Goal: Task Accomplishment & Management: Use online tool/utility

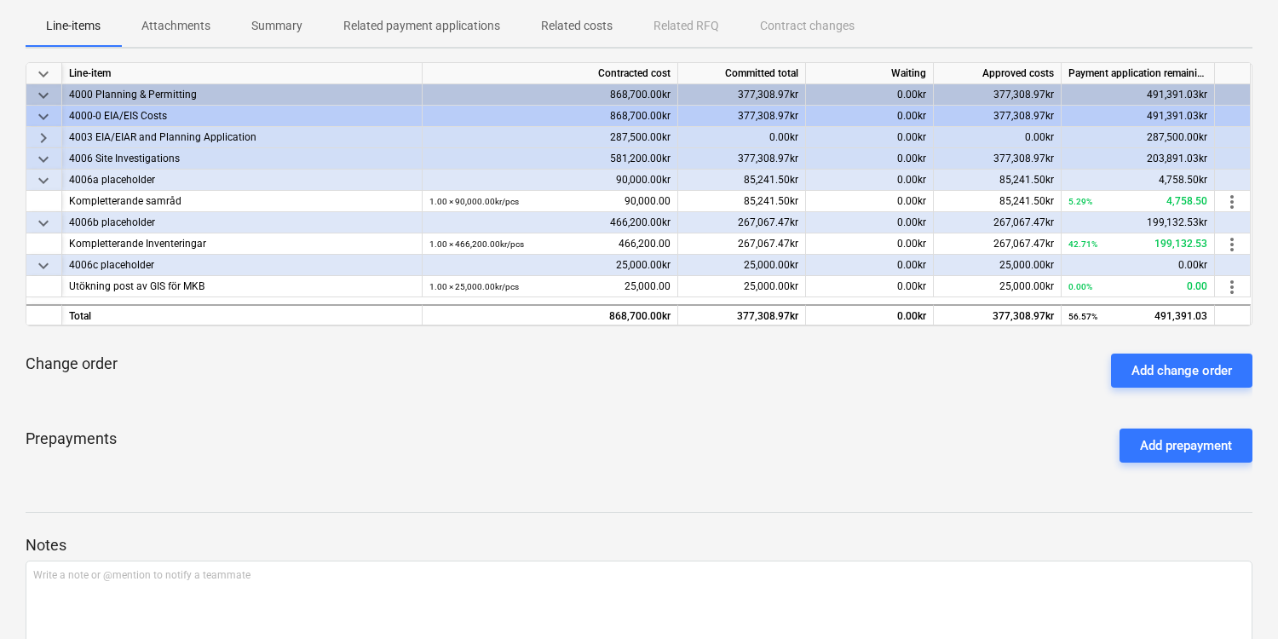
scroll to position [256, 0]
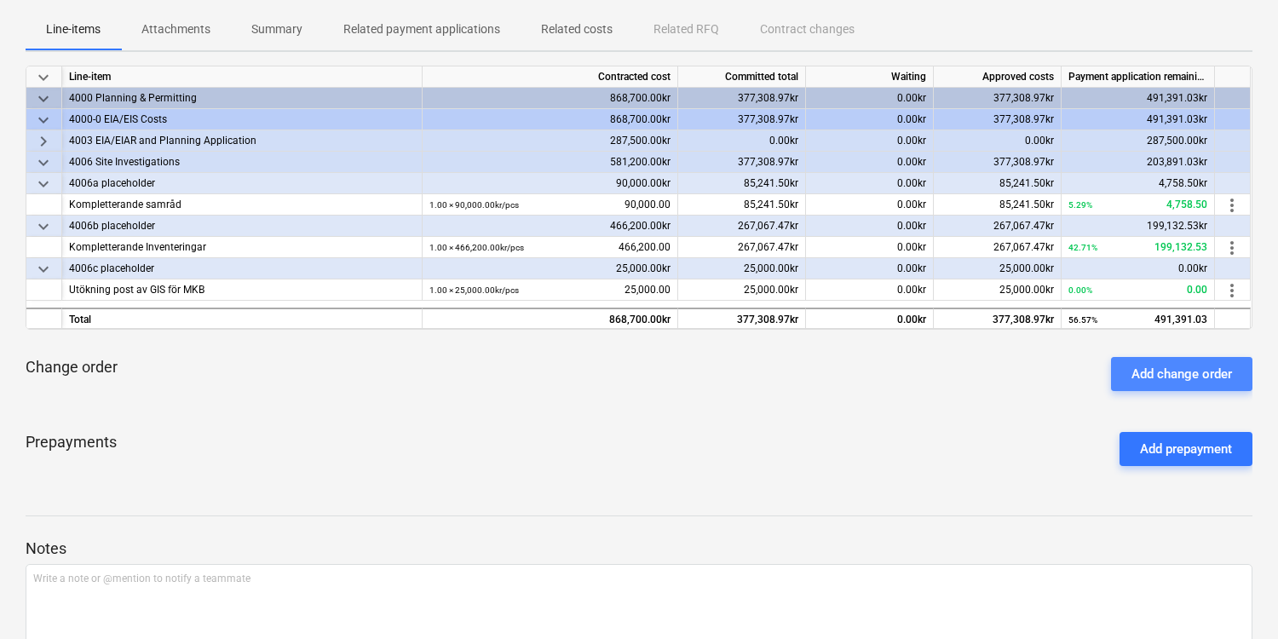
click at [1168, 377] on div "Add change order" at bounding box center [1182, 374] width 101 height 22
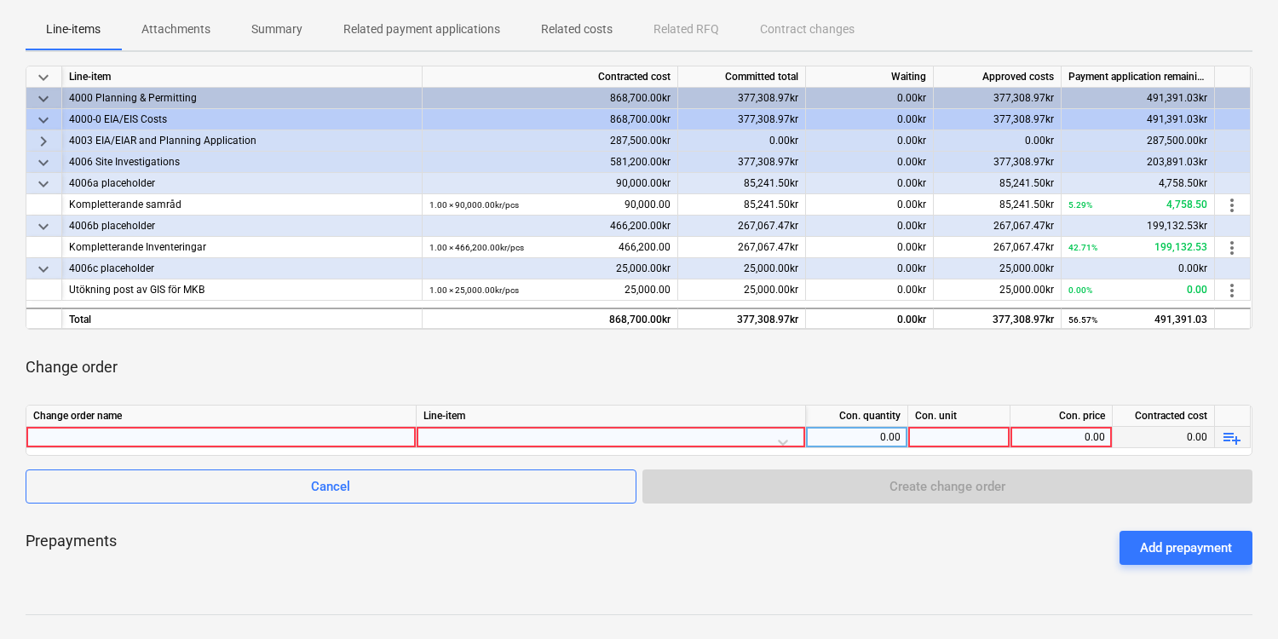
click at [366, 440] on div at bounding box center [221, 437] width 376 height 20
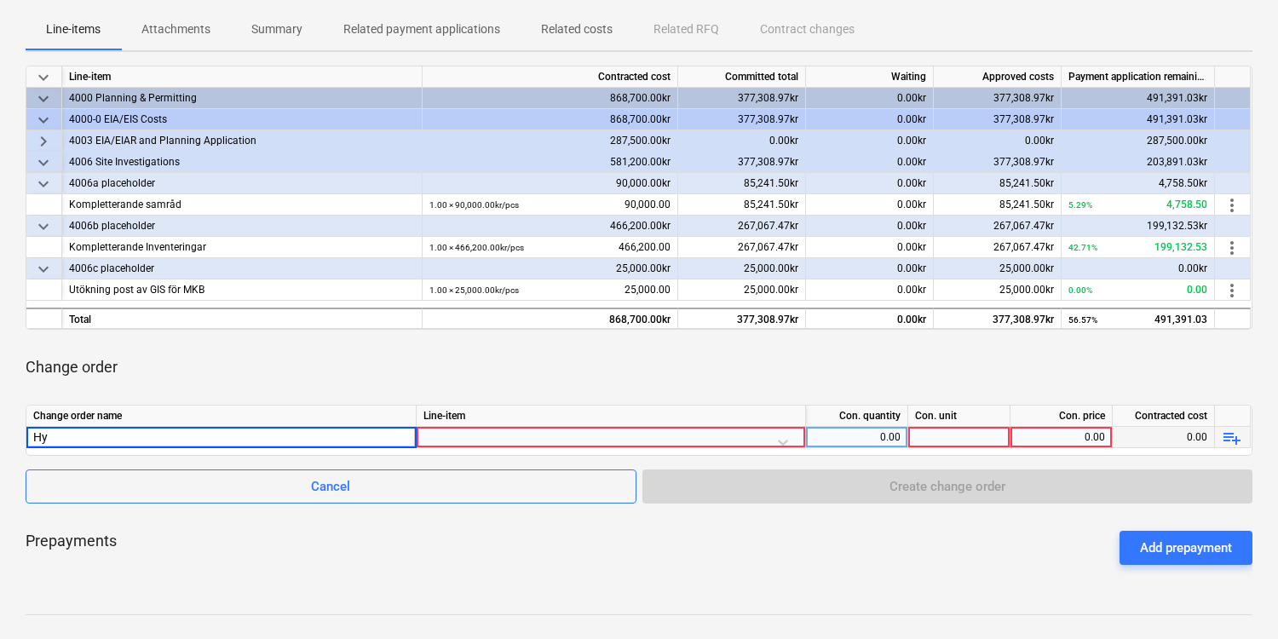
type input "H"
click at [779, 436] on div at bounding box center [611, 442] width 375 height 30
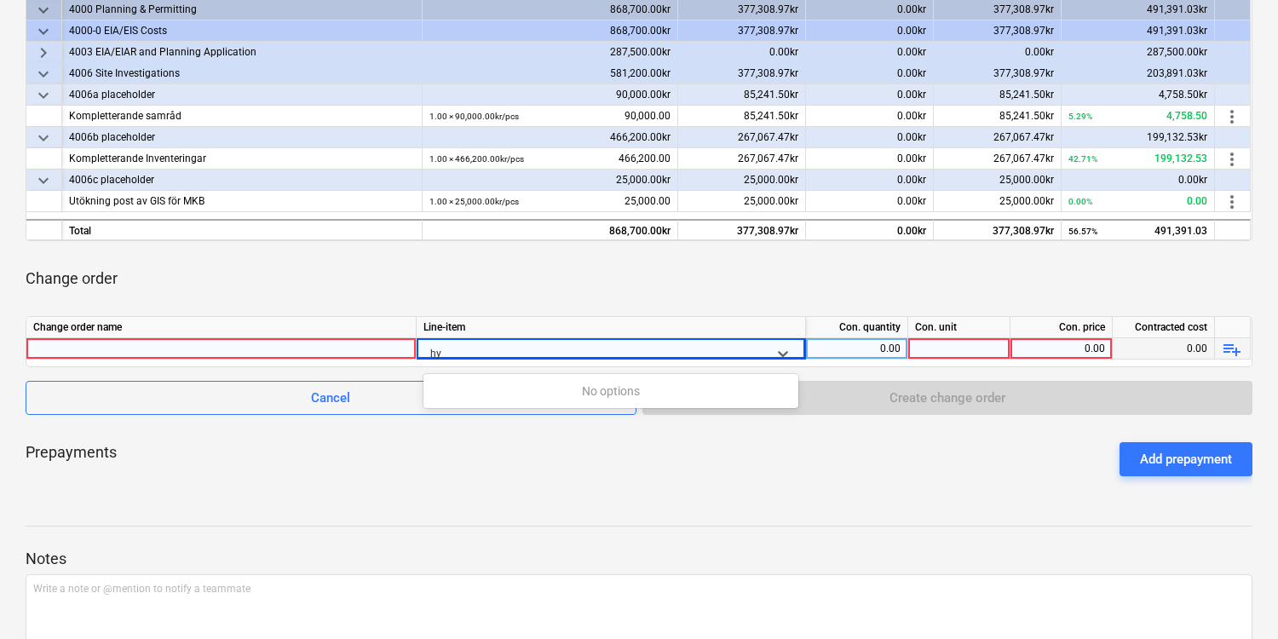
type input "h"
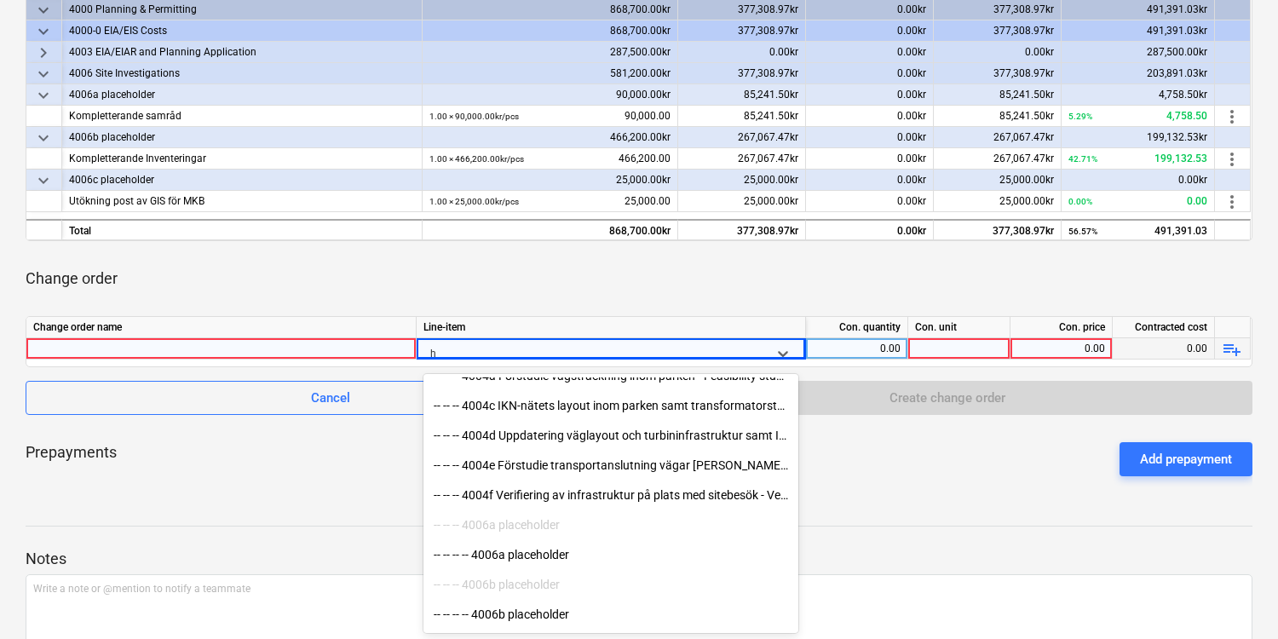
scroll to position [702, 0]
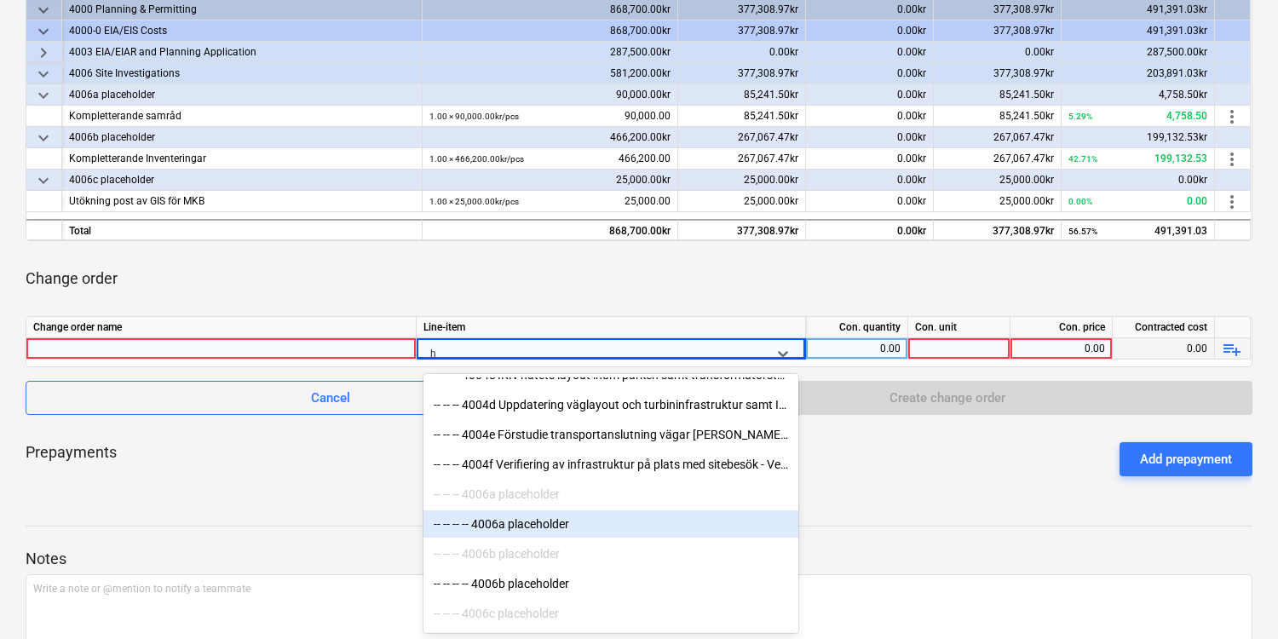
click at [665, 520] on div "-- -- -- -- 4006a placeholder" at bounding box center [611, 523] width 375 height 27
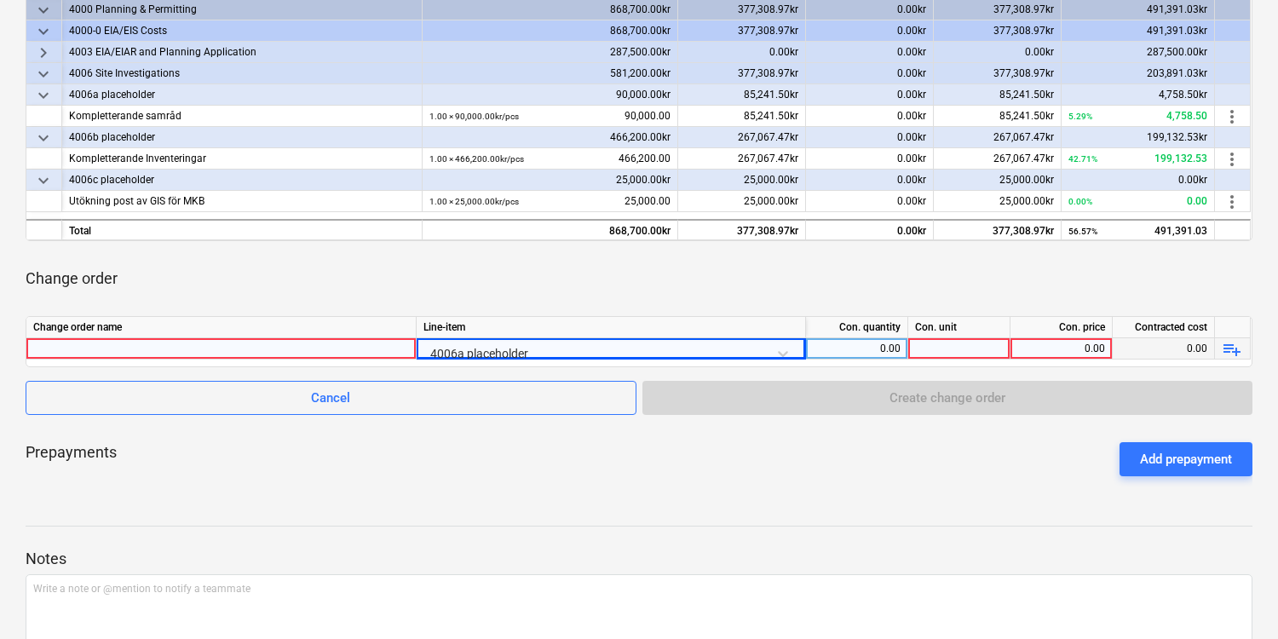
click at [318, 344] on div at bounding box center [221, 348] width 376 height 20
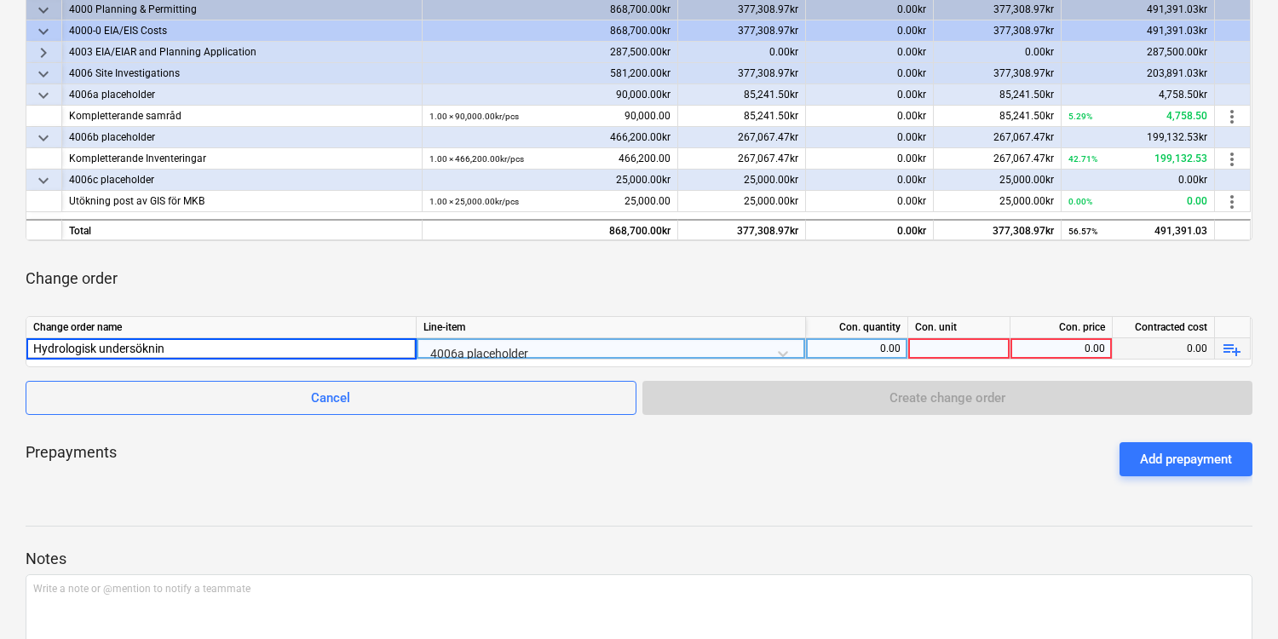
type input "Hydrologisk undersökning"
click at [969, 354] on div at bounding box center [959, 348] width 102 height 21
type input "pcs"
click at [869, 346] on div "0.00" at bounding box center [857, 348] width 88 height 21
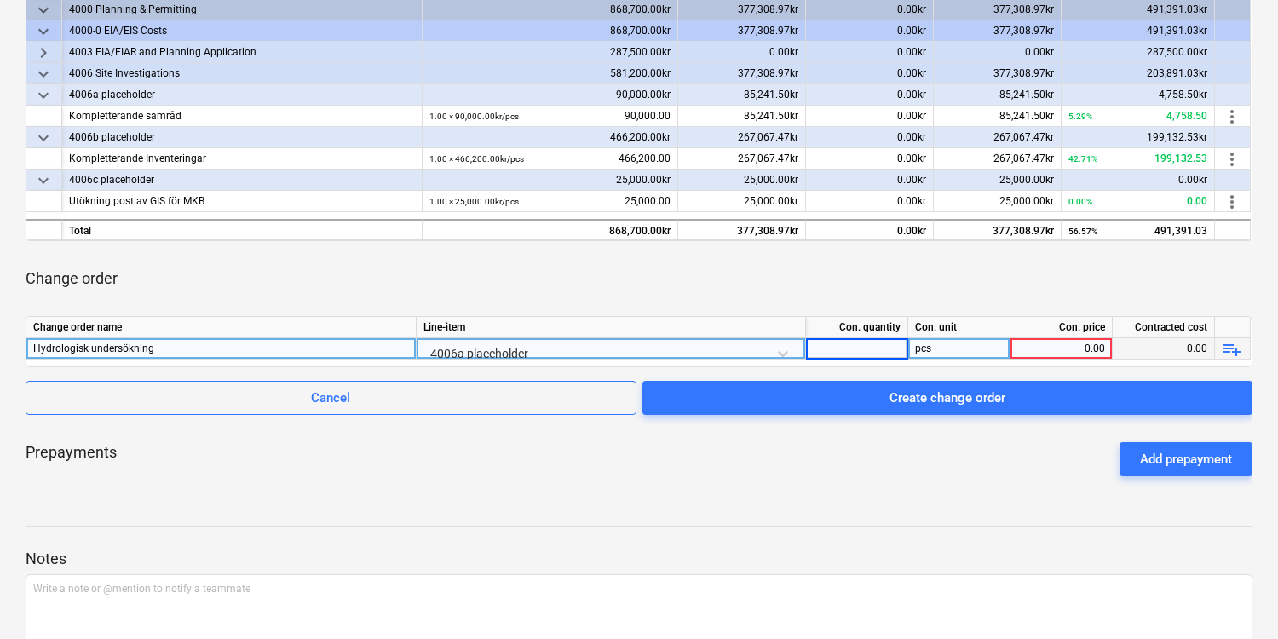
type input "1"
click at [1067, 346] on div "0.00" at bounding box center [1062, 348] width 88 height 21
type input "50000"
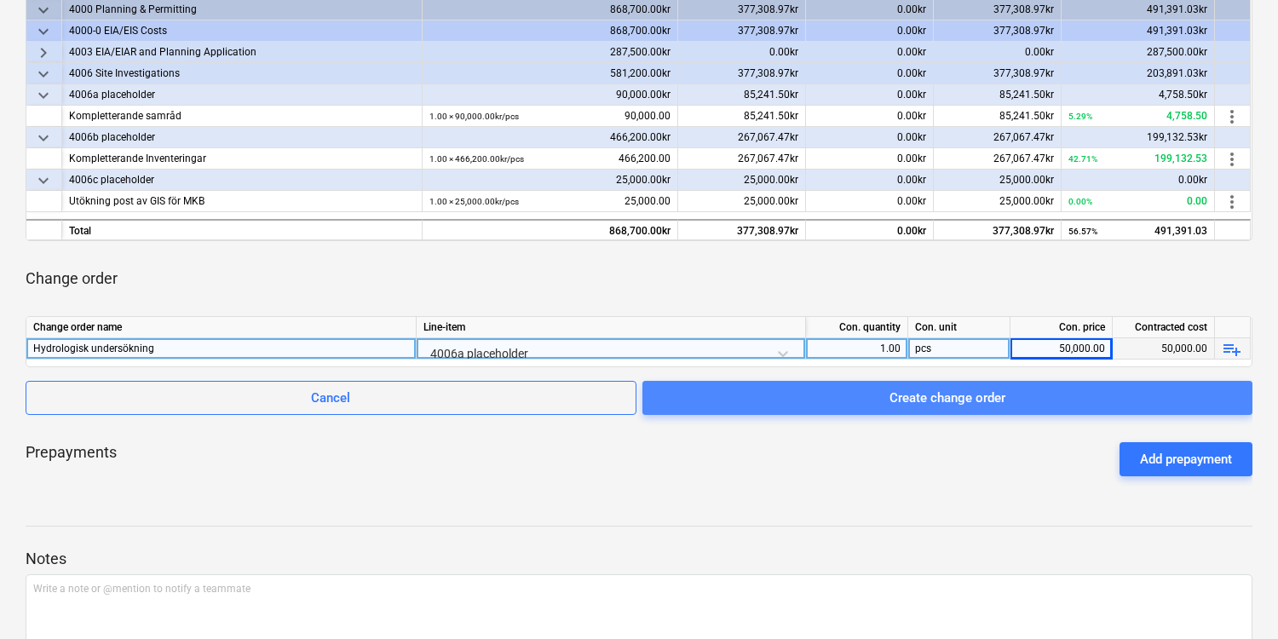
click at [1007, 404] on span "Create change order" at bounding box center [947, 398] width 569 height 22
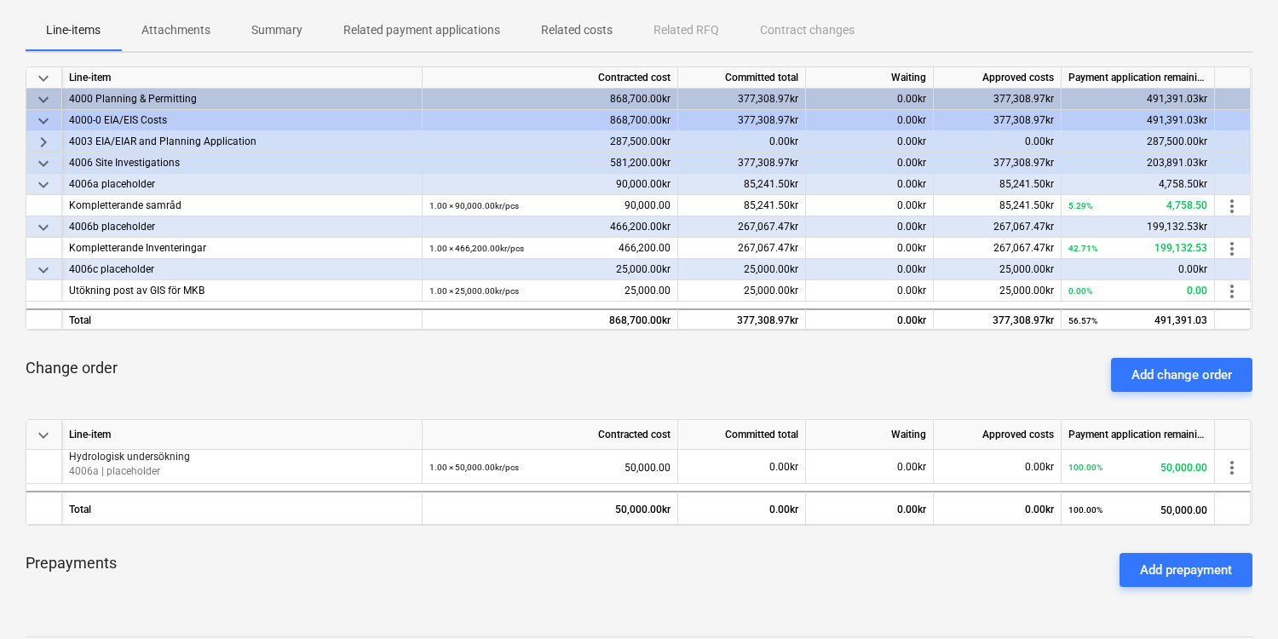
scroll to position [257, 0]
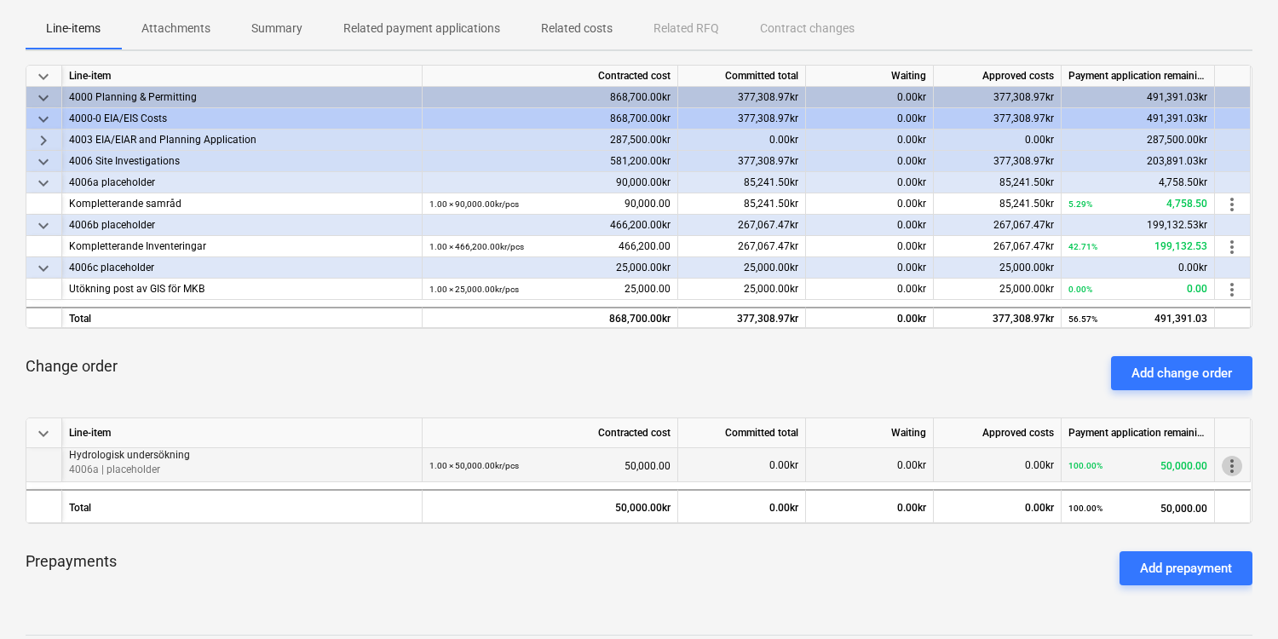
click at [1233, 468] on span "more_vert" at bounding box center [1232, 466] width 20 height 20
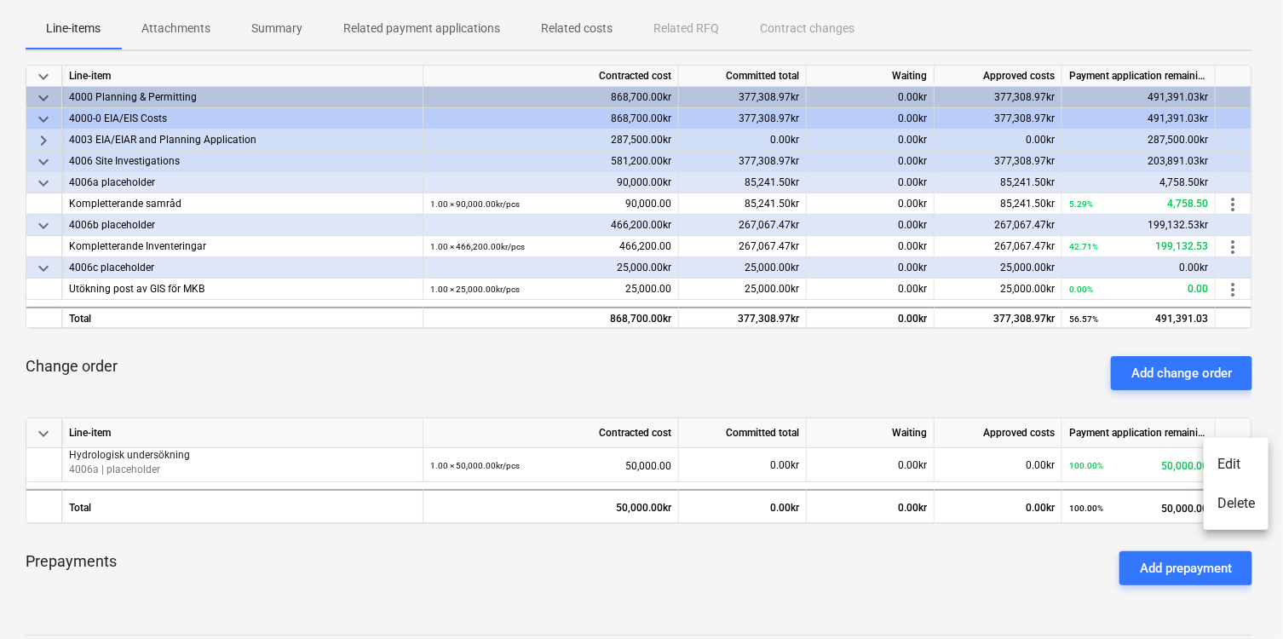
click at [1240, 465] on li "Edit" at bounding box center [1236, 464] width 65 height 39
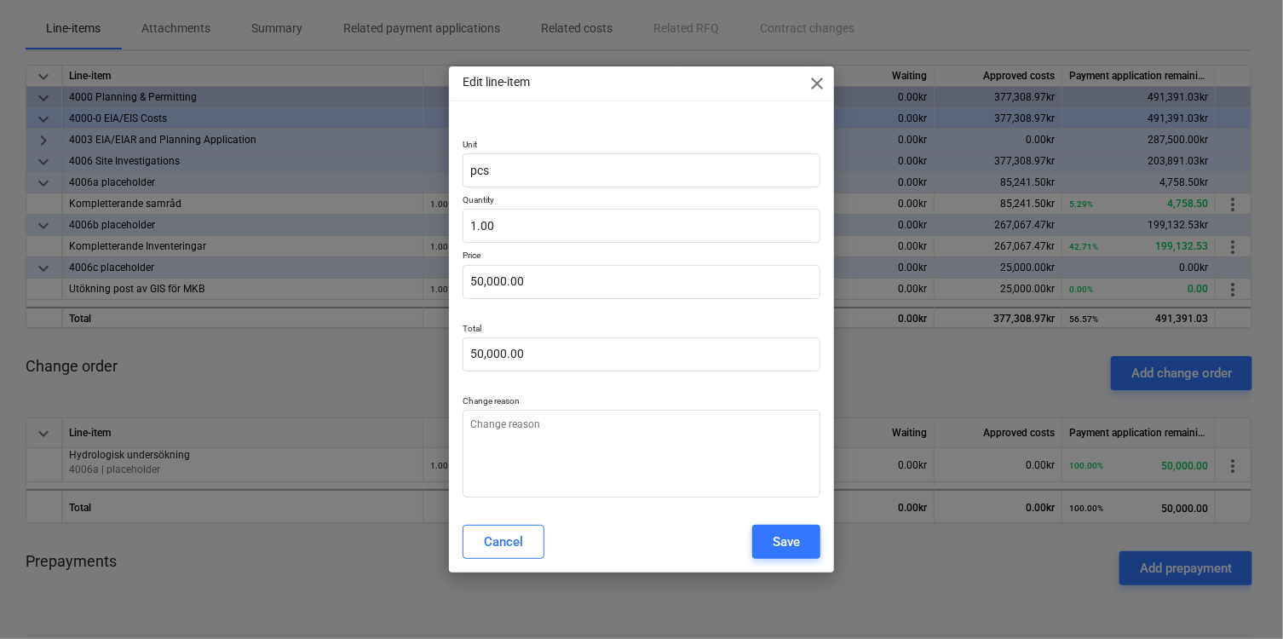
type textarea "x"
click at [511, 538] on div "Cancel" at bounding box center [503, 542] width 39 height 22
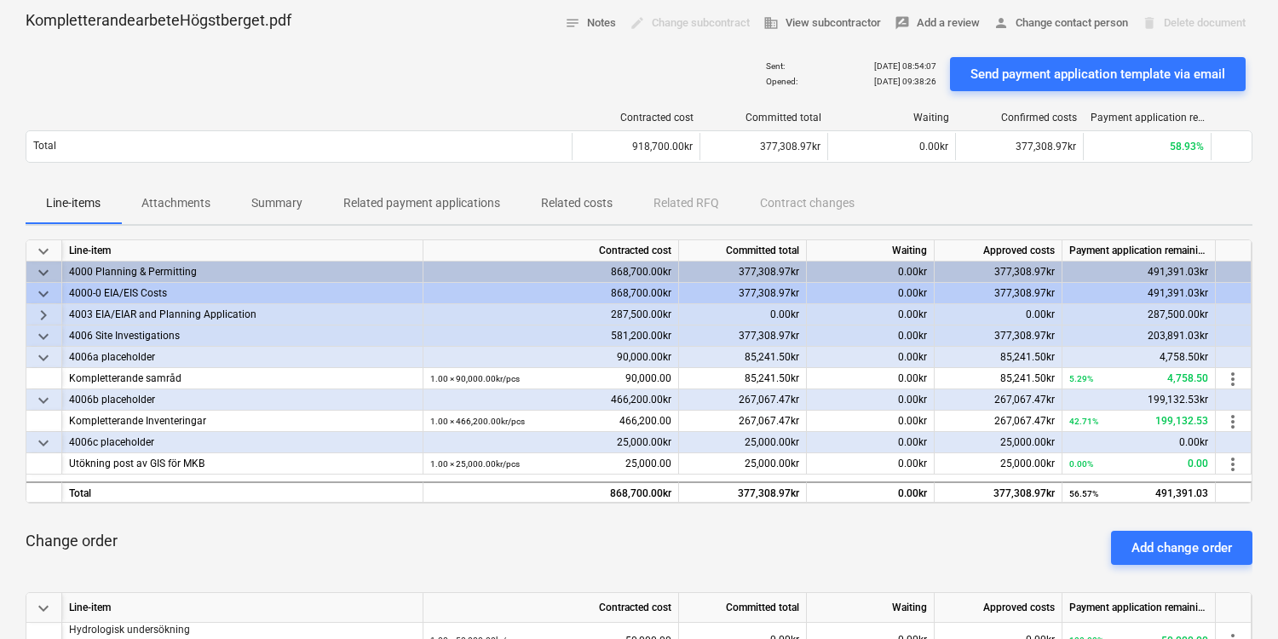
scroll to position [78, 0]
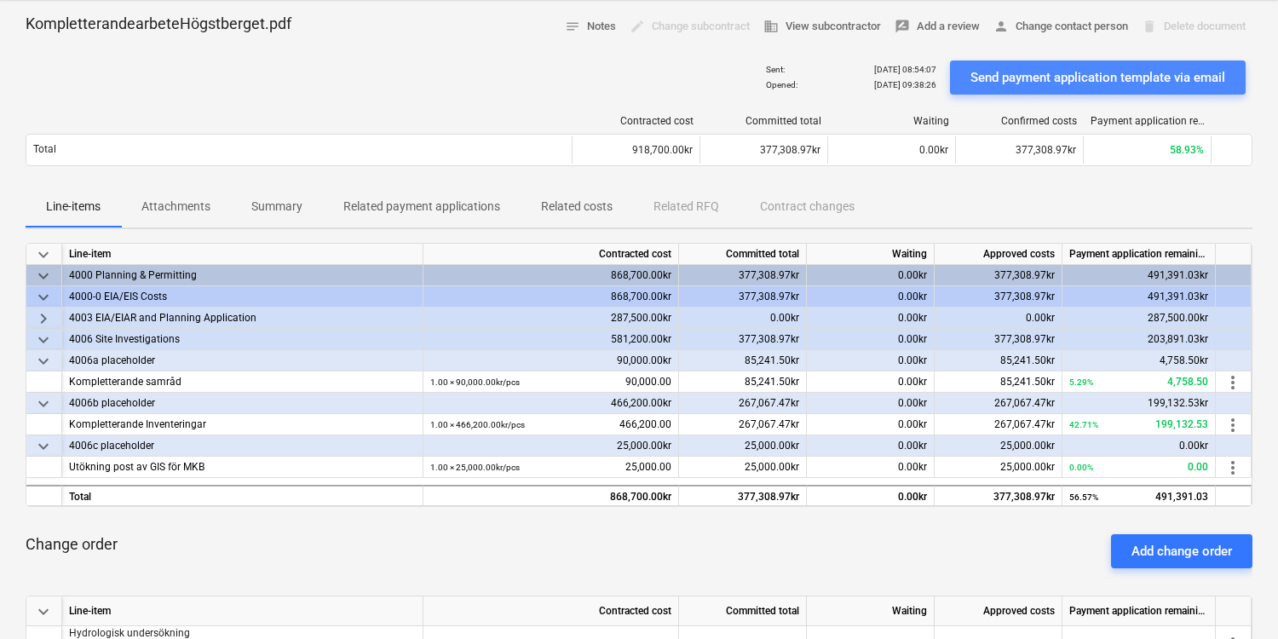
click at [1156, 80] on div "Send payment application template via email" at bounding box center [1098, 77] width 255 height 22
